Goal: Information Seeking & Learning: Learn about a topic

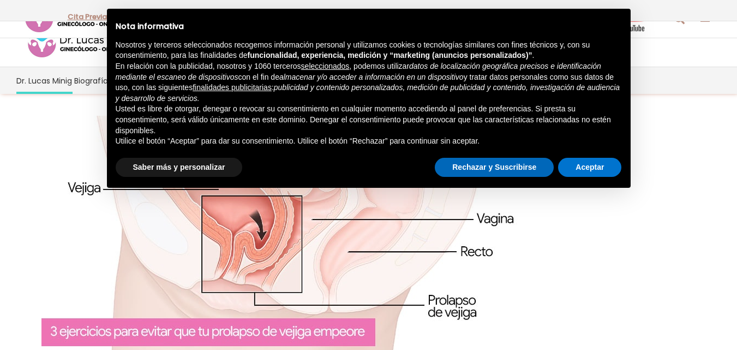
scroll to position [1205, 0]
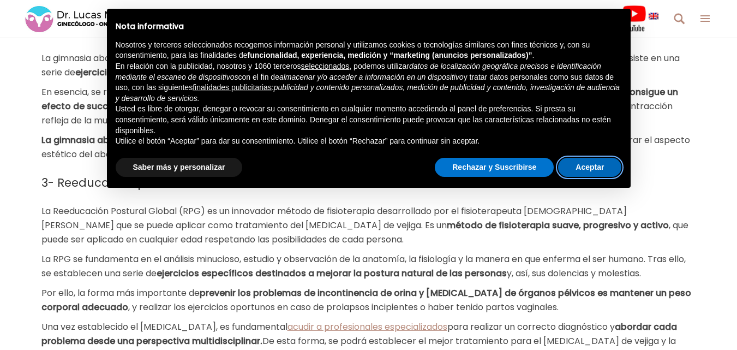
click at [592, 167] on button "Aceptar" at bounding box center [589, 168] width 63 height 20
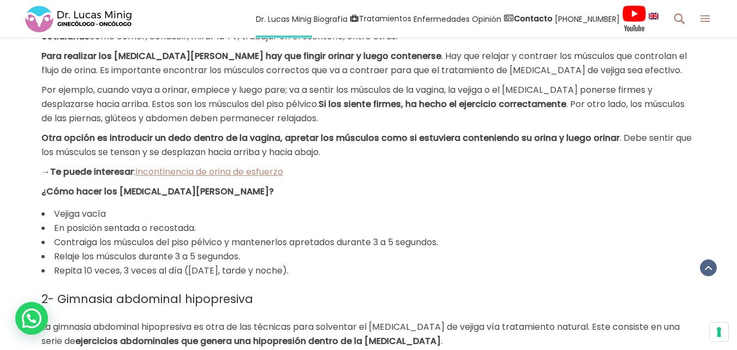
scroll to position [932, 0]
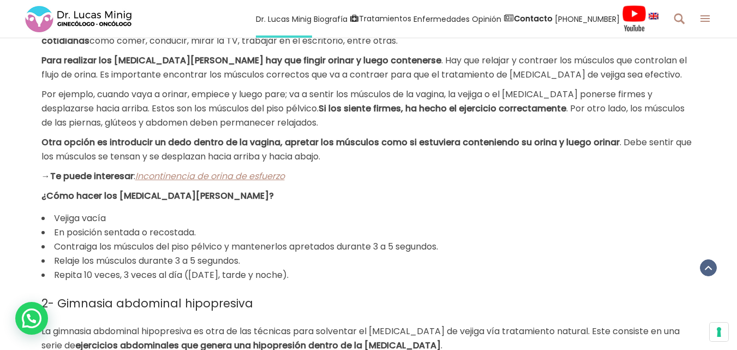
click at [231, 177] on span "Incontinencia de orina de esfuerzo" at bounding box center [210, 176] width 150 height 13
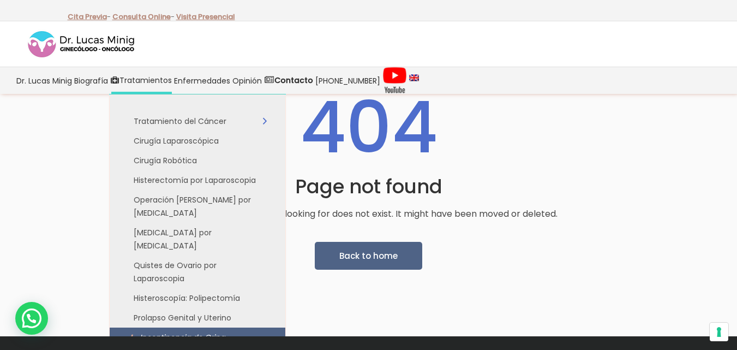
click at [198, 332] on span "Incontinencia de Orina" at bounding box center [182, 337] width 85 height 11
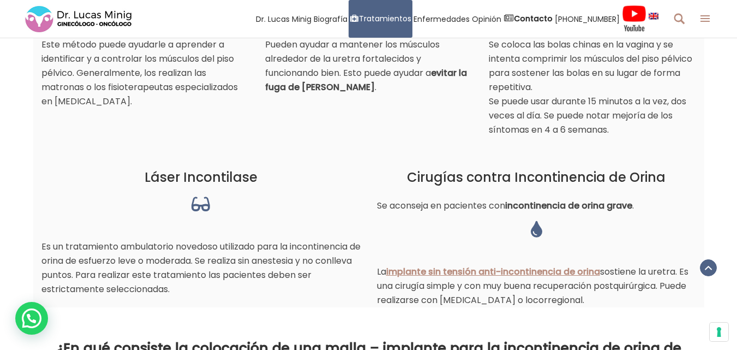
scroll to position [1364, 0]
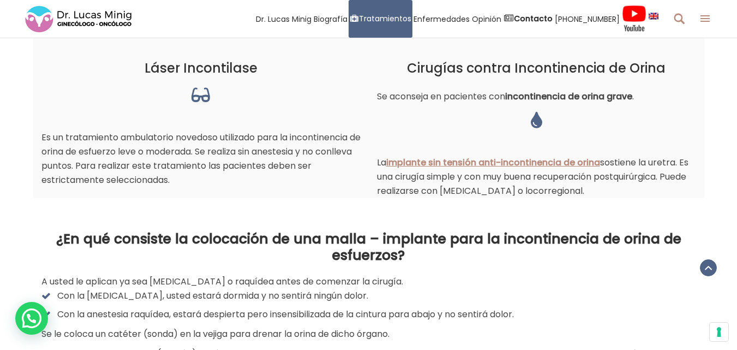
click at [212, 74] on h3 "Láser Incontilase" at bounding box center [200, 68] width 319 height 21
drag, startPoint x: 198, startPoint y: 91, endPoint x: 201, endPoint y: 99, distance: 9.3
click at [198, 92] on span at bounding box center [201, 95] width 19 height 16
click at [201, 99] on span at bounding box center [201, 95] width 19 height 16
click at [207, 178] on p "Es un tratamiento ambulatorio novedoso utilizado para la incontinencia de orina…" at bounding box center [200, 158] width 319 height 57
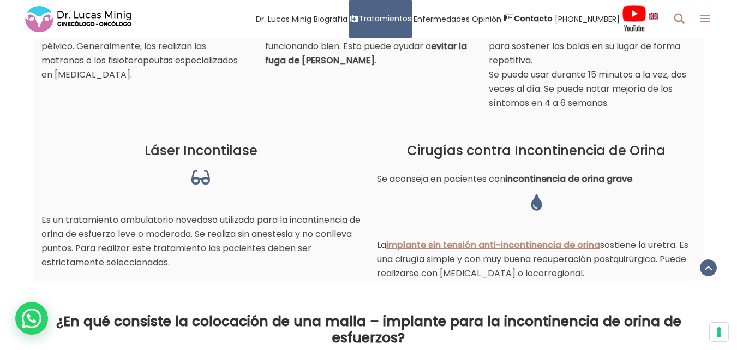
scroll to position [1310, 0]
